Goal: Transaction & Acquisition: Purchase product/service

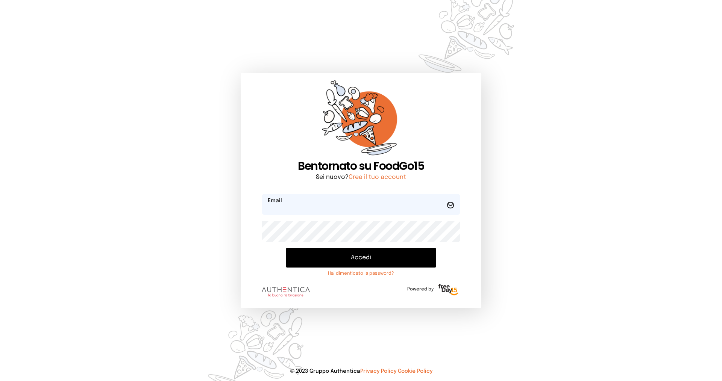
type input "**********"
click at [318, 258] on button "Accedi" at bounding box center [361, 258] width 150 height 20
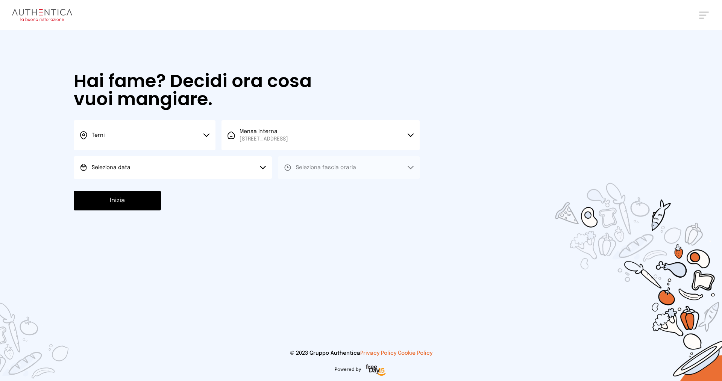
click at [154, 137] on button "Terni" at bounding box center [145, 135] width 142 height 30
click at [153, 164] on li "Terni" at bounding box center [145, 160] width 142 height 20
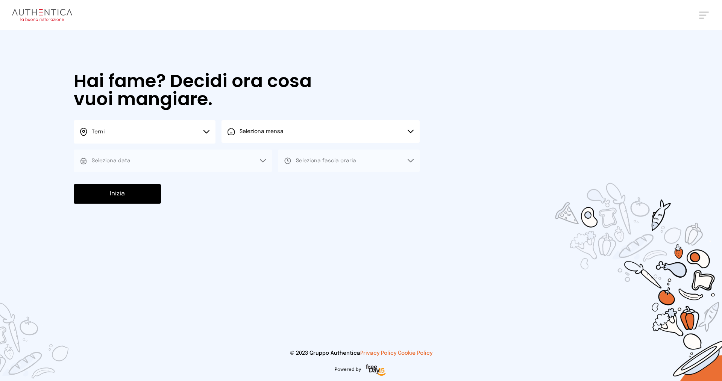
click at [277, 134] on span "Seleziona mensa" at bounding box center [262, 132] width 44 height 8
click at [281, 157] on span "[STREET_ADDRESS]" at bounding box center [264, 160] width 49 height 8
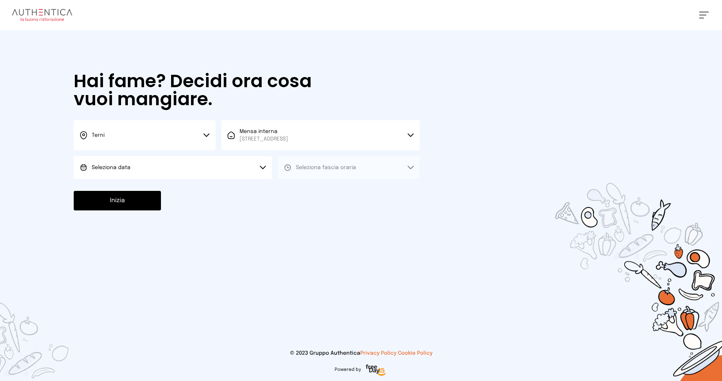
click at [144, 169] on button "Seleziona data" at bounding box center [173, 167] width 198 height 23
click at [149, 190] on li "[DATE], [DATE]" at bounding box center [173, 189] width 198 height 20
click at [323, 167] on span "Seleziona fascia oraria" at bounding box center [326, 167] width 60 height 5
click at [319, 191] on li "Pranzo" at bounding box center [349, 189] width 142 height 20
click at [145, 202] on button "Inizia" at bounding box center [117, 201] width 87 height 20
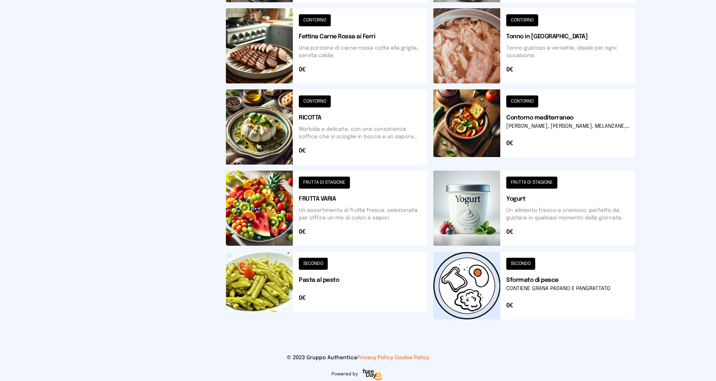
scroll to position [234, 0]
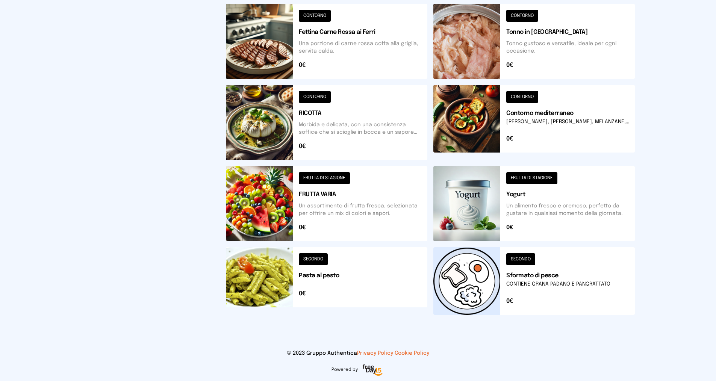
click at [334, 174] on button at bounding box center [327, 203] width 202 height 75
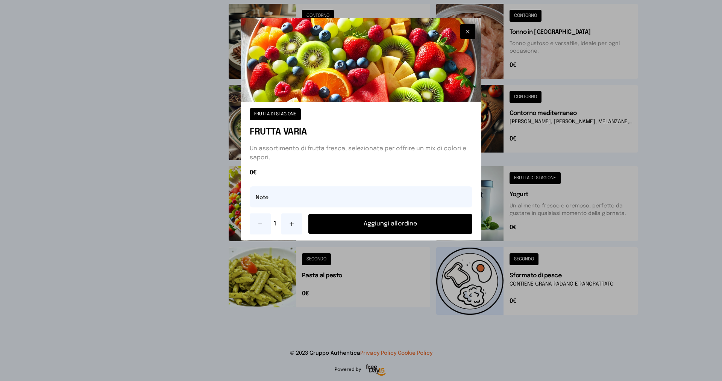
click at [371, 225] on button "Aggiungi all'ordine" at bounding box center [390, 224] width 164 height 20
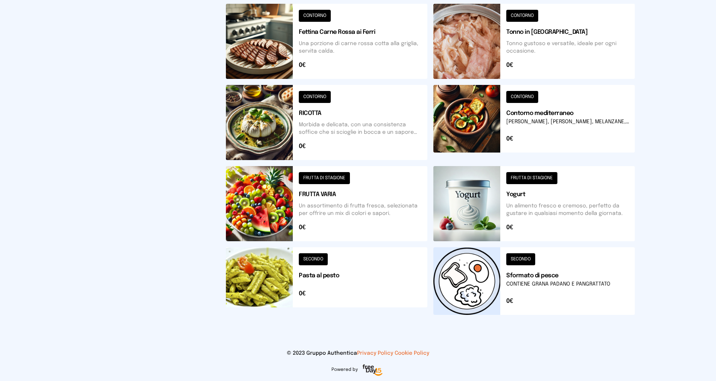
click at [521, 95] on button at bounding box center [535, 122] width 202 height 75
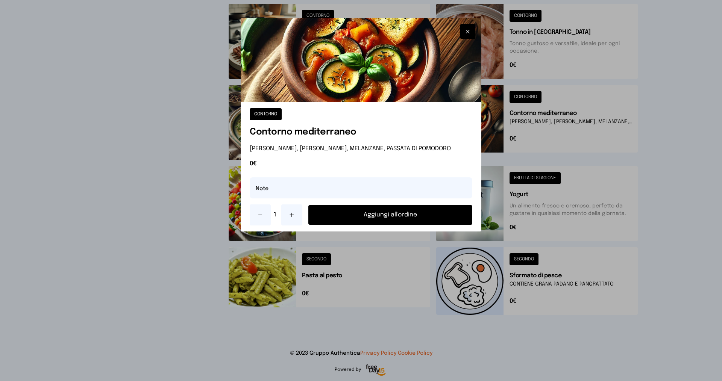
click at [391, 212] on button "Aggiungi all'ordine" at bounding box center [390, 215] width 164 height 20
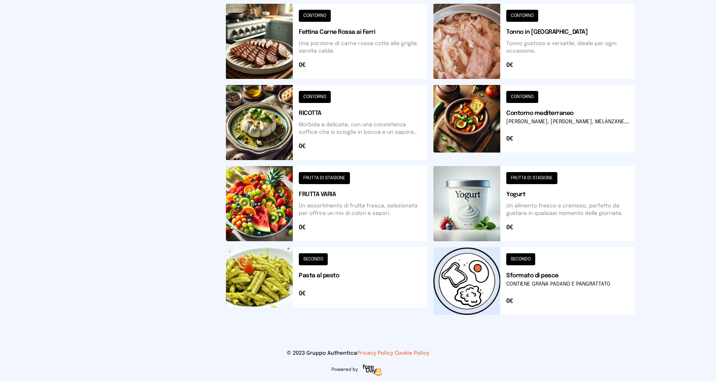
click at [518, 260] on button at bounding box center [535, 281] width 202 height 68
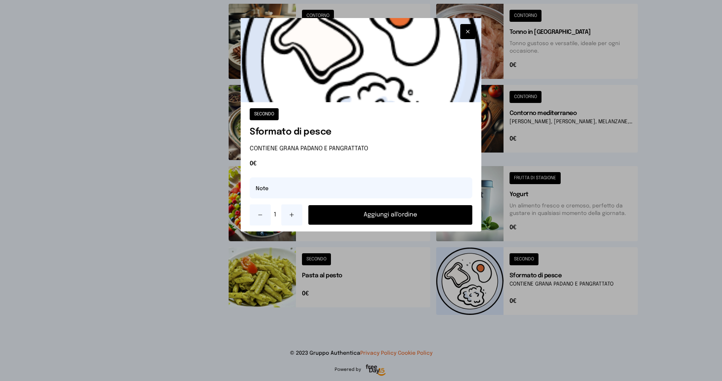
click at [419, 216] on button "Aggiungi all'ordine" at bounding box center [390, 215] width 164 height 20
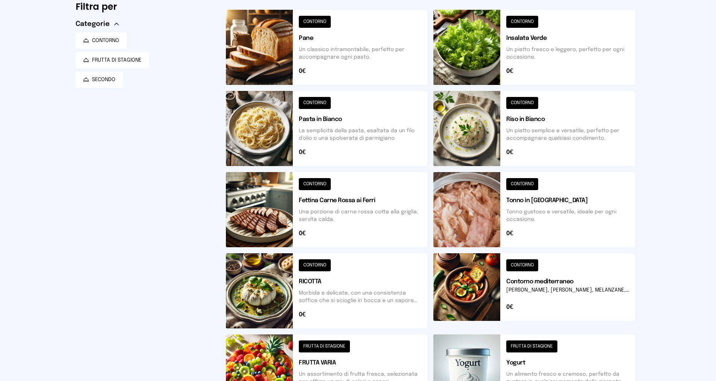
scroll to position [0, 0]
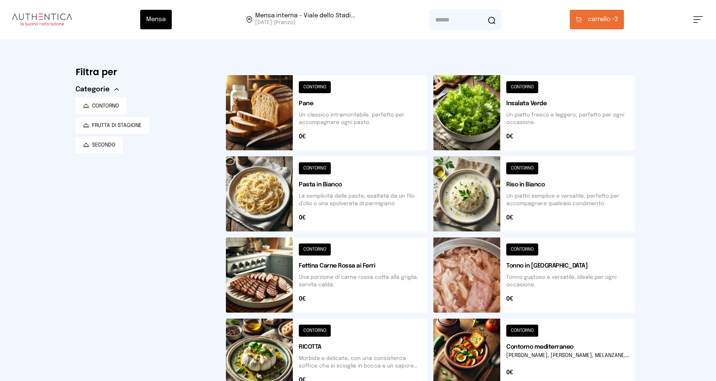
click at [307, 87] on button at bounding box center [327, 112] width 202 height 75
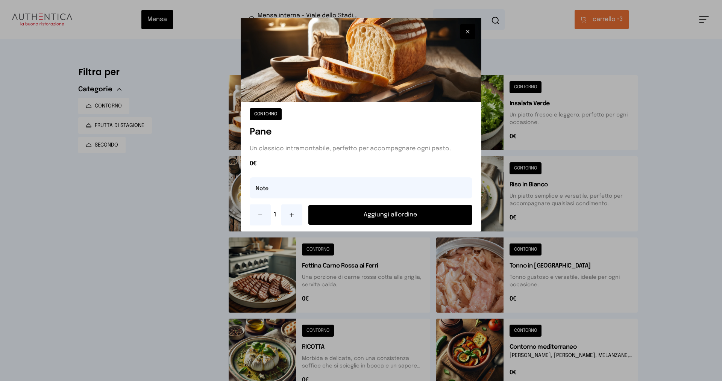
click at [340, 215] on button "Aggiungi all'ordine" at bounding box center [390, 215] width 164 height 20
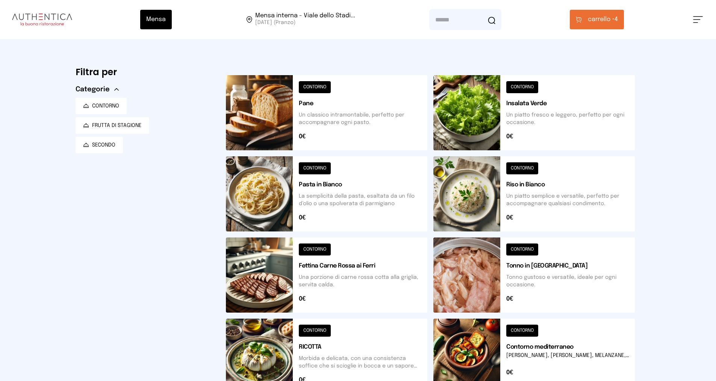
click at [582, 21] on icon at bounding box center [579, 20] width 6 height 6
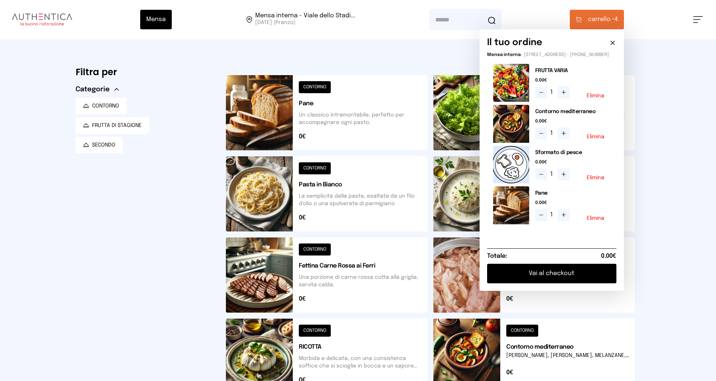
click at [562, 279] on button "Vai al checkout" at bounding box center [551, 274] width 129 height 20
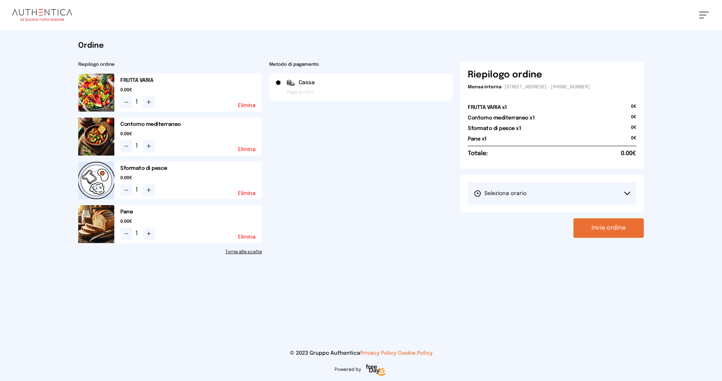
click at [513, 194] on span "Seleziona orario" at bounding box center [500, 194] width 53 height 8
click at [511, 215] on span "1° Turno (13:00 - 15:00)" at bounding box center [502, 215] width 57 height 8
click at [593, 229] on button "Invia ordine" at bounding box center [609, 229] width 70 height 20
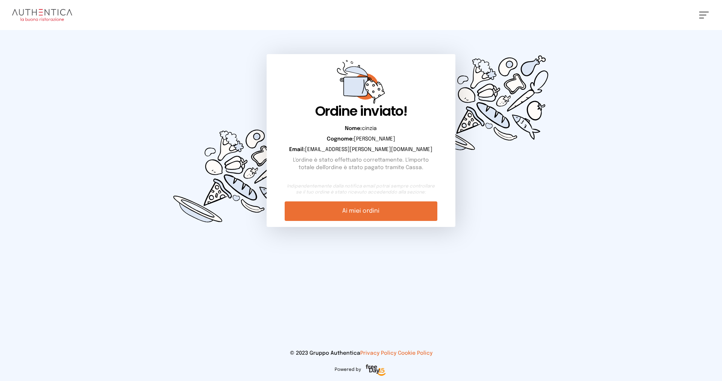
click at [410, 213] on link "Ai miei ordini" at bounding box center [361, 212] width 152 height 20
